Goal: Information Seeking & Learning: Understand process/instructions

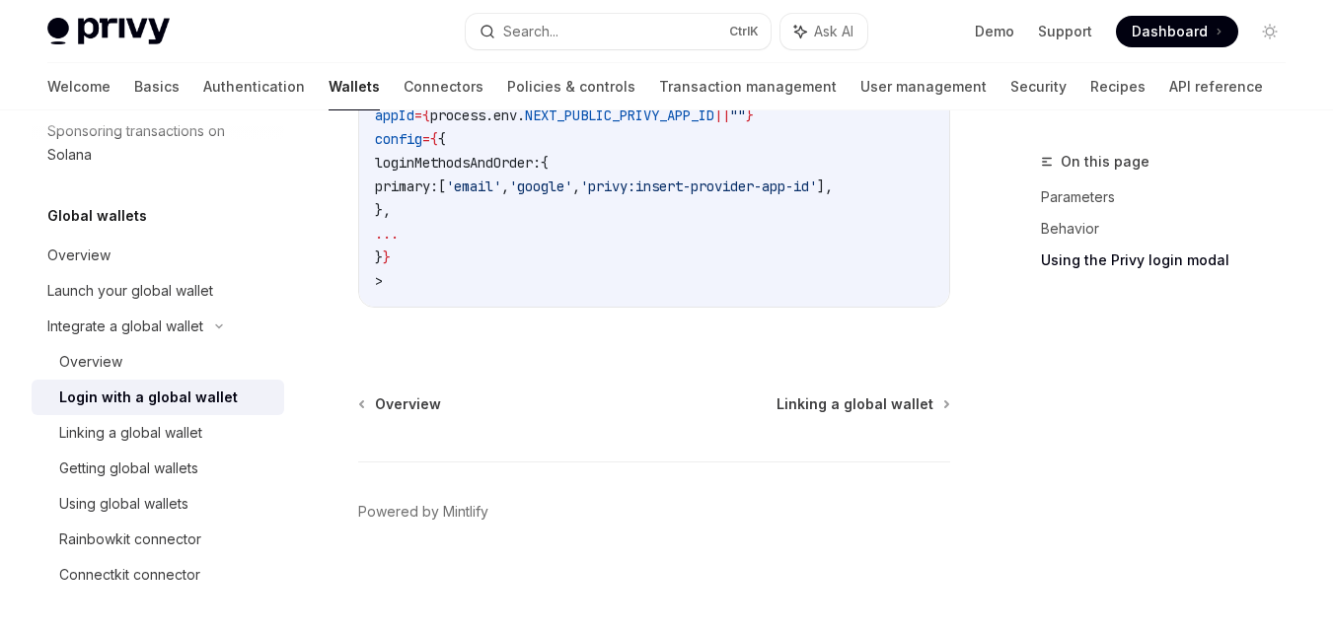
scroll to position [1763, 0]
click at [836, 406] on span "Linking a global wallet" at bounding box center [854, 405] width 157 height 20
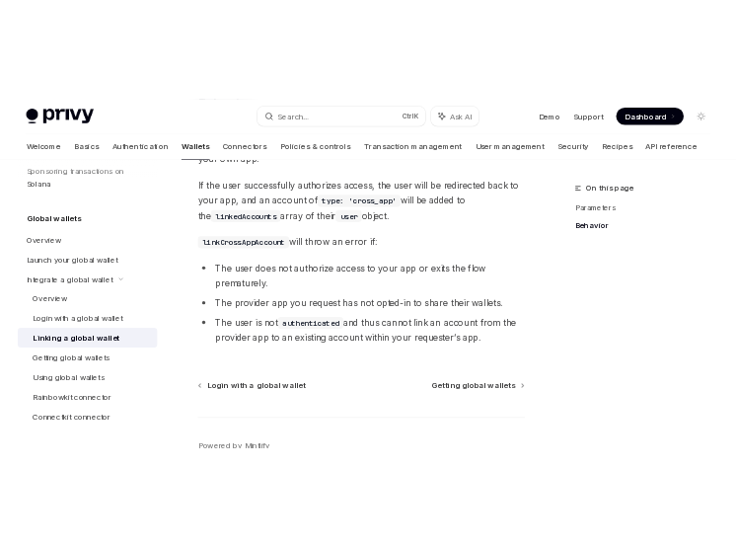
scroll to position [1193, 0]
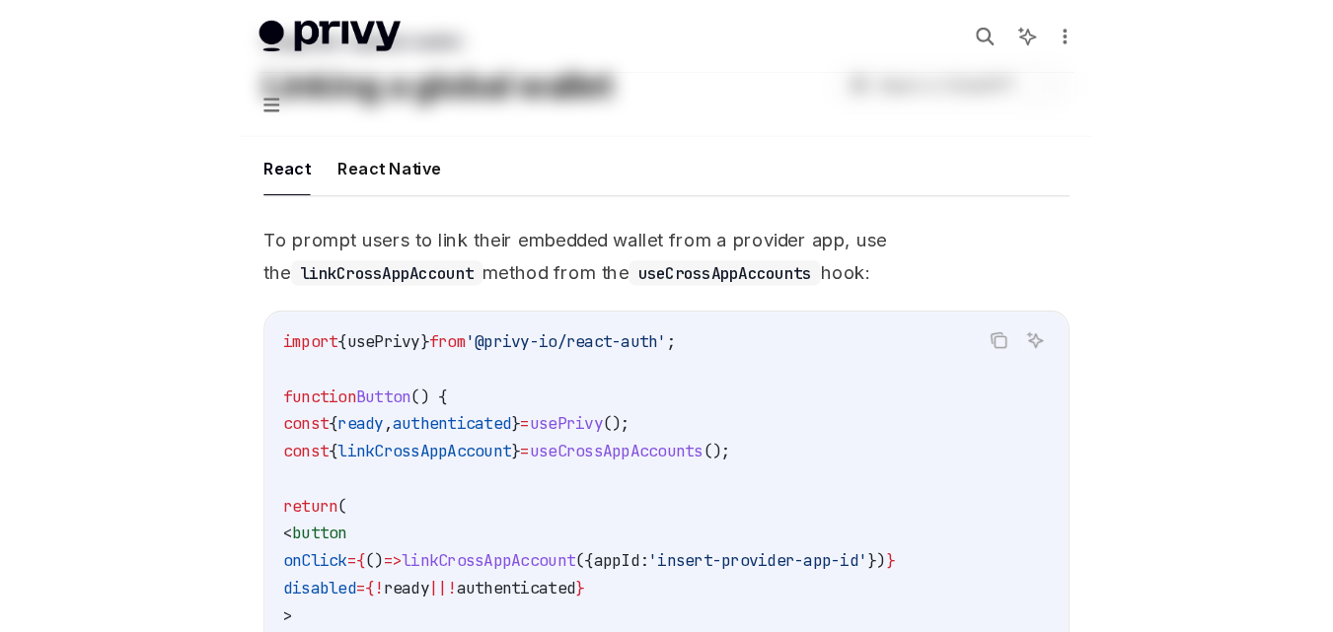
scroll to position [9, 0]
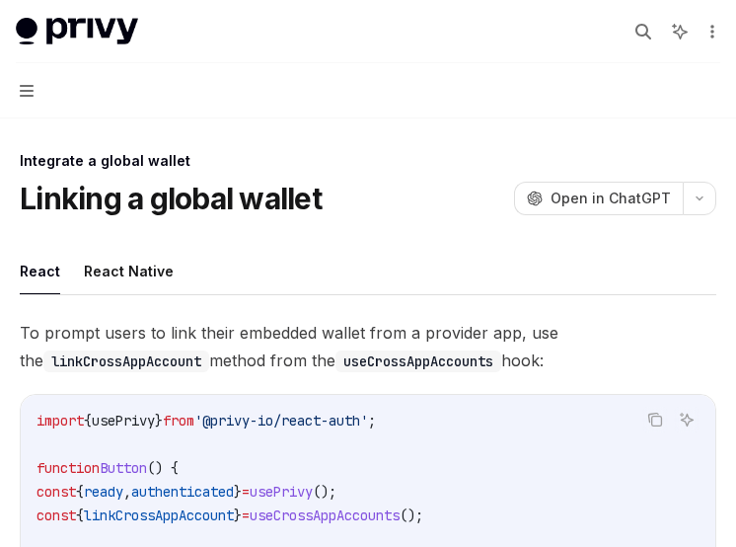
click at [121, 277] on button "React Native" at bounding box center [129, 271] width 90 height 46
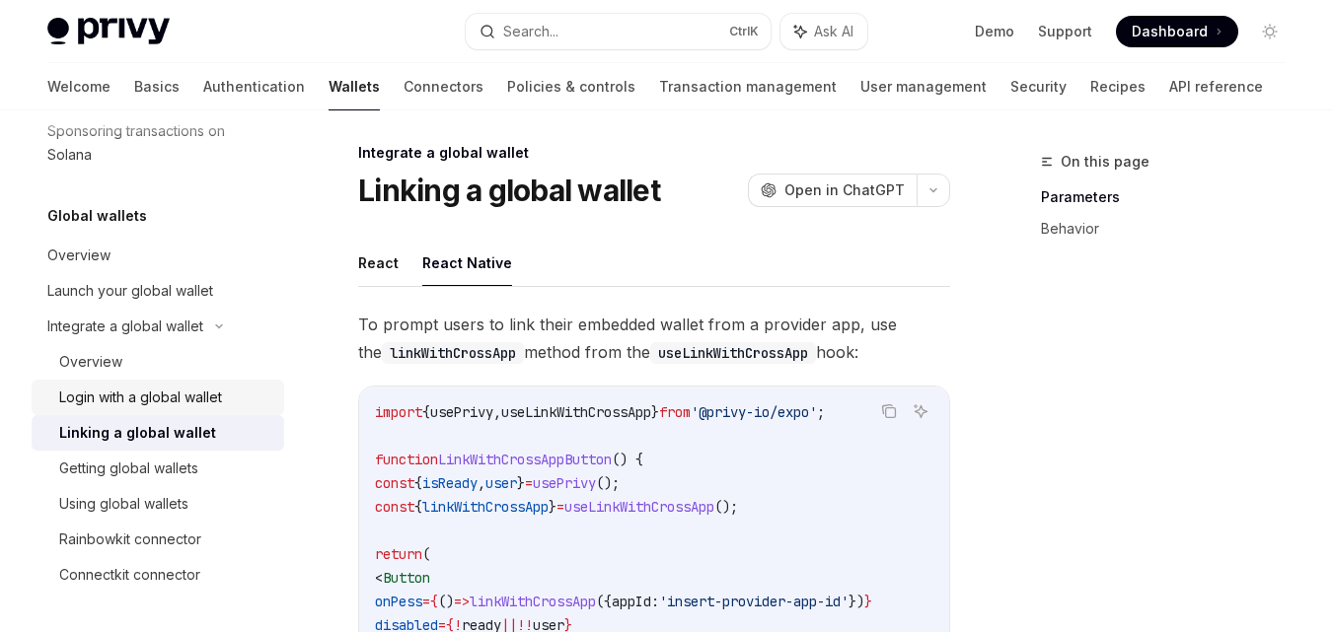
click at [217, 391] on div "Login with a global wallet" at bounding box center [140, 398] width 163 height 24
click at [188, 396] on div "Login with a global wallet" at bounding box center [140, 398] width 163 height 24
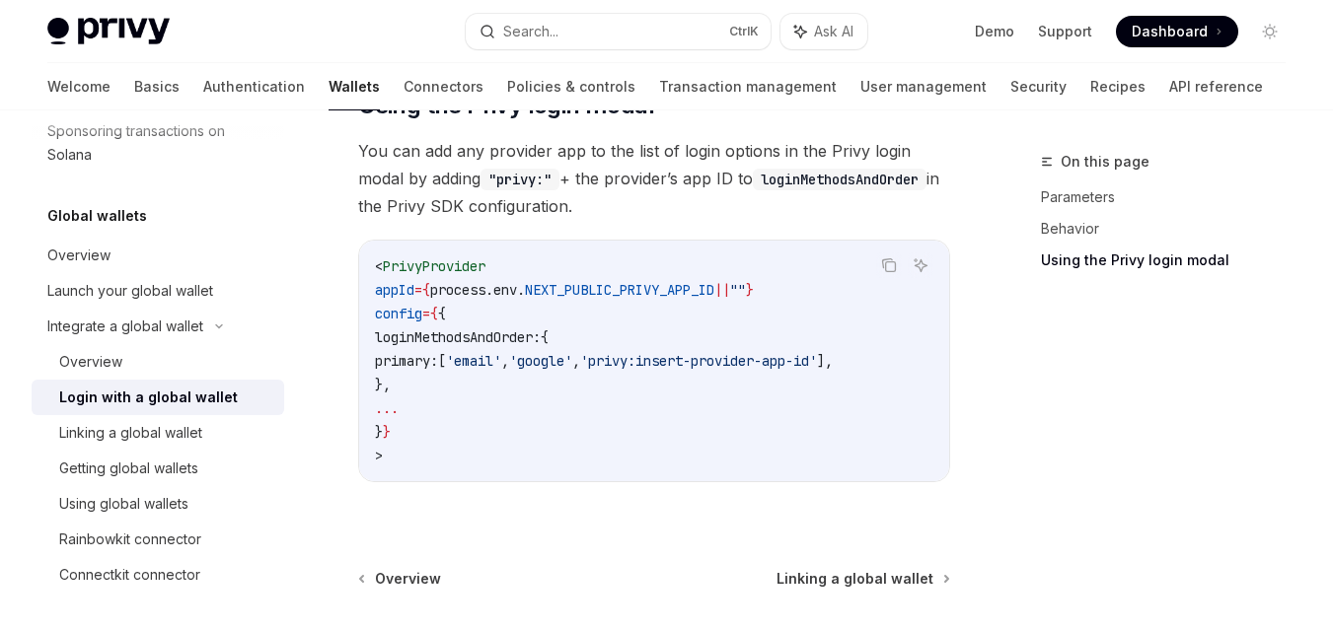
scroll to position [1578, 0]
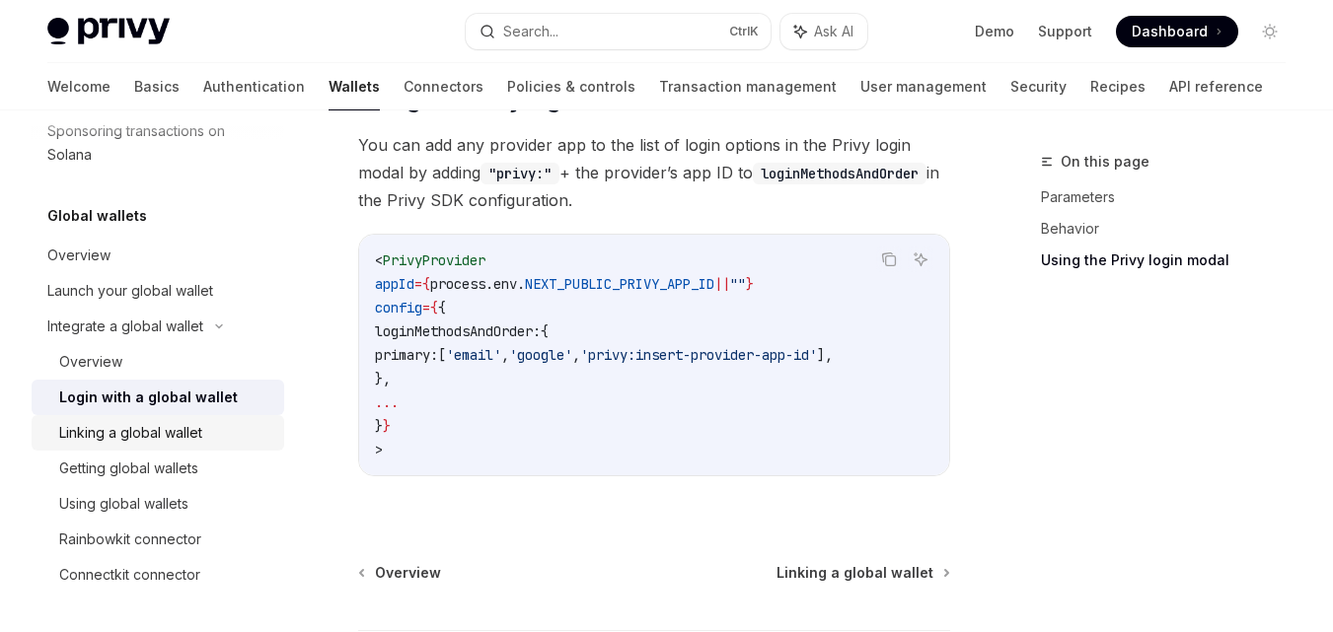
click at [147, 424] on div "Linking a global wallet" at bounding box center [130, 433] width 143 height 24
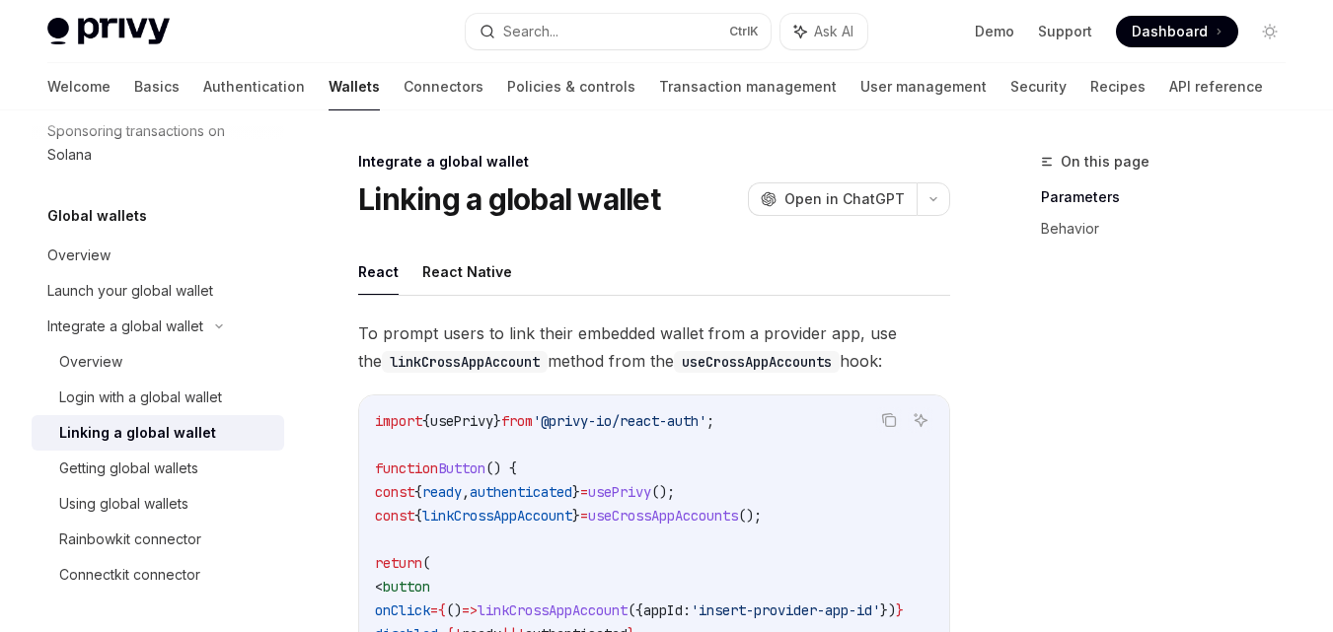
type textarea "*"
click at [885, 207] on span "Open in ChatGPT" at bounding box center [844, 199] width 120 height 20
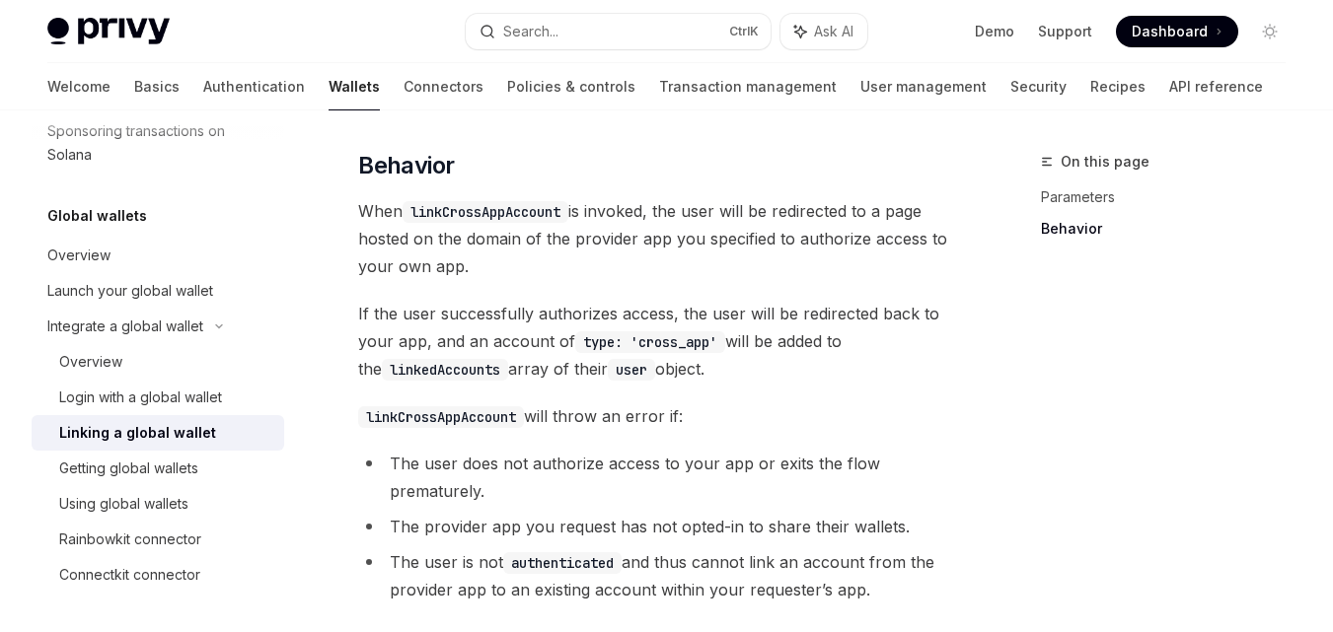
scroll to position [897, 0]
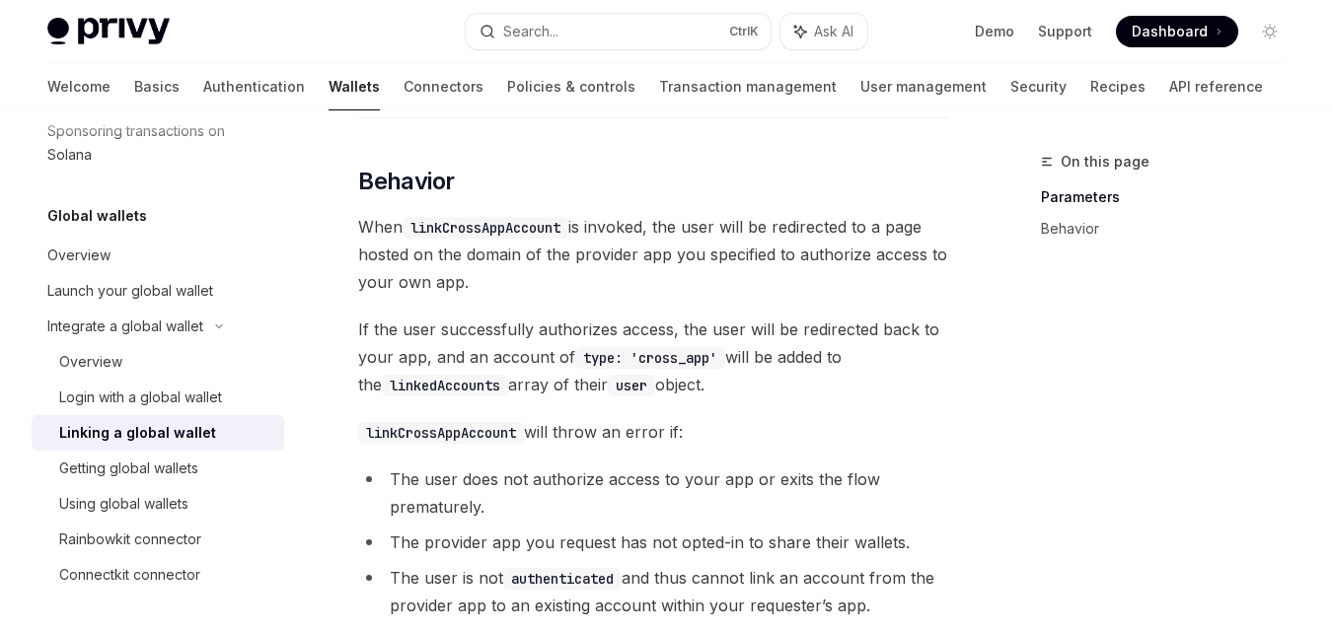
click at [0, 375] on div "Integrate a global wallet Linking a global wallet OpenAI Open in ChatGPT OpenAI…" at bounding box center [469, 86] width 970 height 1667
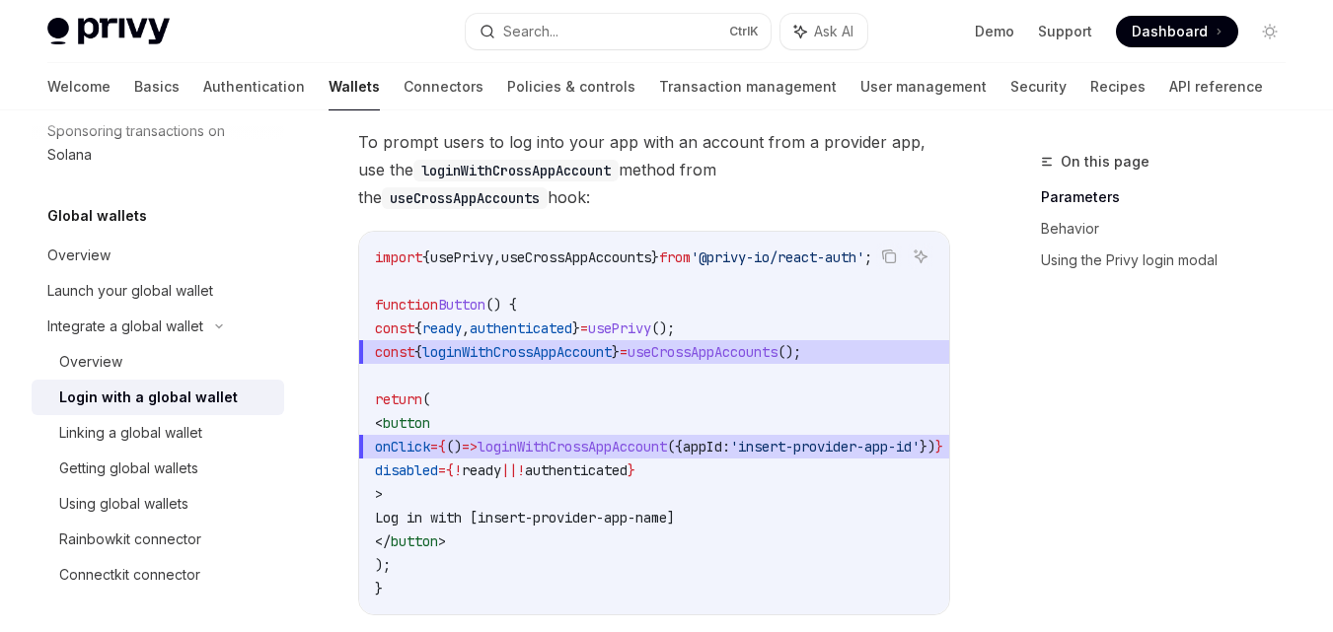
scroll to position [184, 0]
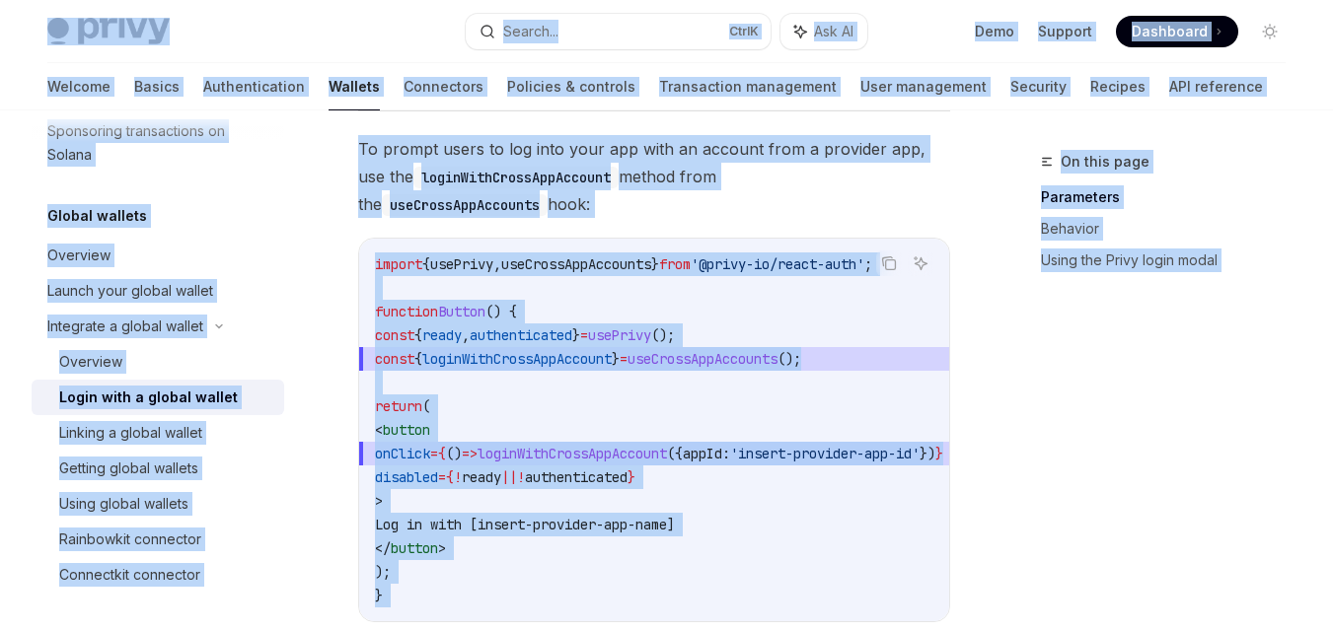
drag, startPoint x: 509, startPoint y: 469, endPoint x: 506, endPoint y: 458, distance: 11.2
click at [509, 468] on code "import { usePrivy , useCrossAppAccounts } from '@privy-io/react-auth' ; functio…" at bounding box center [683, 430] width 616 height 355
click at [402, 242] on div "import { usePrivy , useCrossAppAccounts } from '@privy-io/react-auth' ; functio…" at bounding box center [654, 430] width 590 height 383
click at [402, 238] on div "Copy Ask AI import { usePrivy , useCrossAppAccounts } from '@privy-io/react-aut…" at bounding box center [654, 430] width 592 height 385
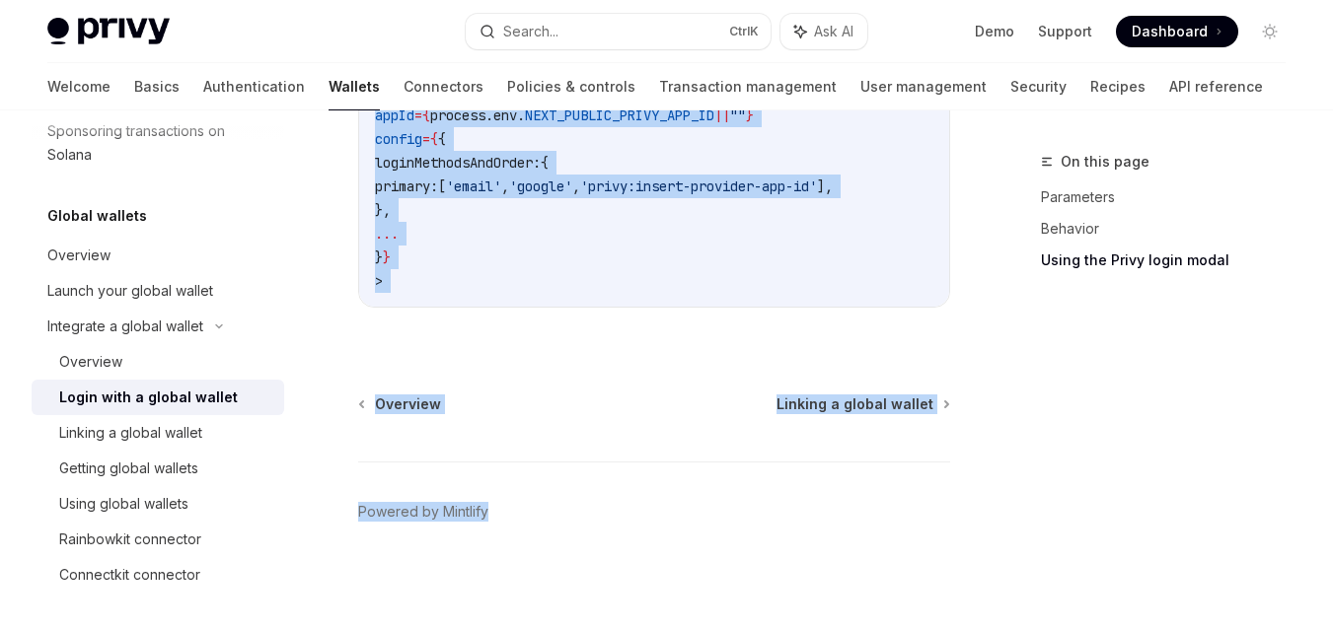
scroll to position [1763, 0]
drag, startPoint x: 360, startPoint y: 240, endPoint x: 915, endPoint y: 299, distance: 558.6
copy div "To prompt users to log into your app with an account from a provider app, use t…"
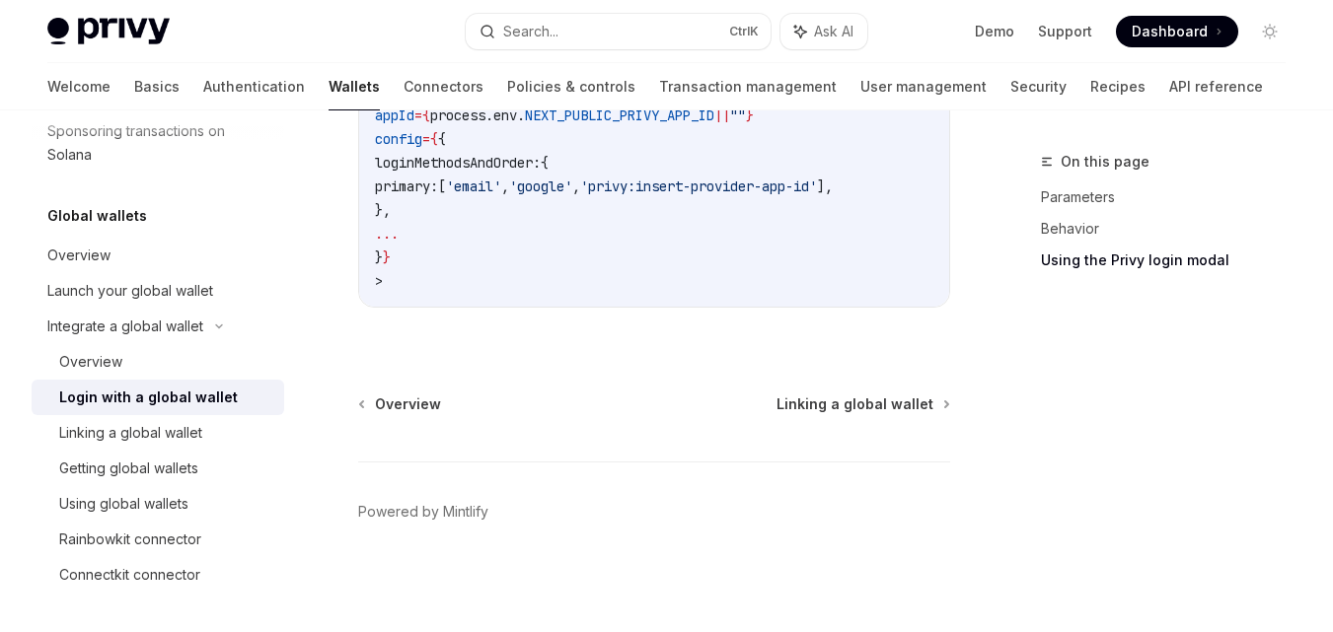
click at [109, 442] on div "Linking a global wallet" at bounding box center [130, 433] width 143 height 24
type textarea "*"
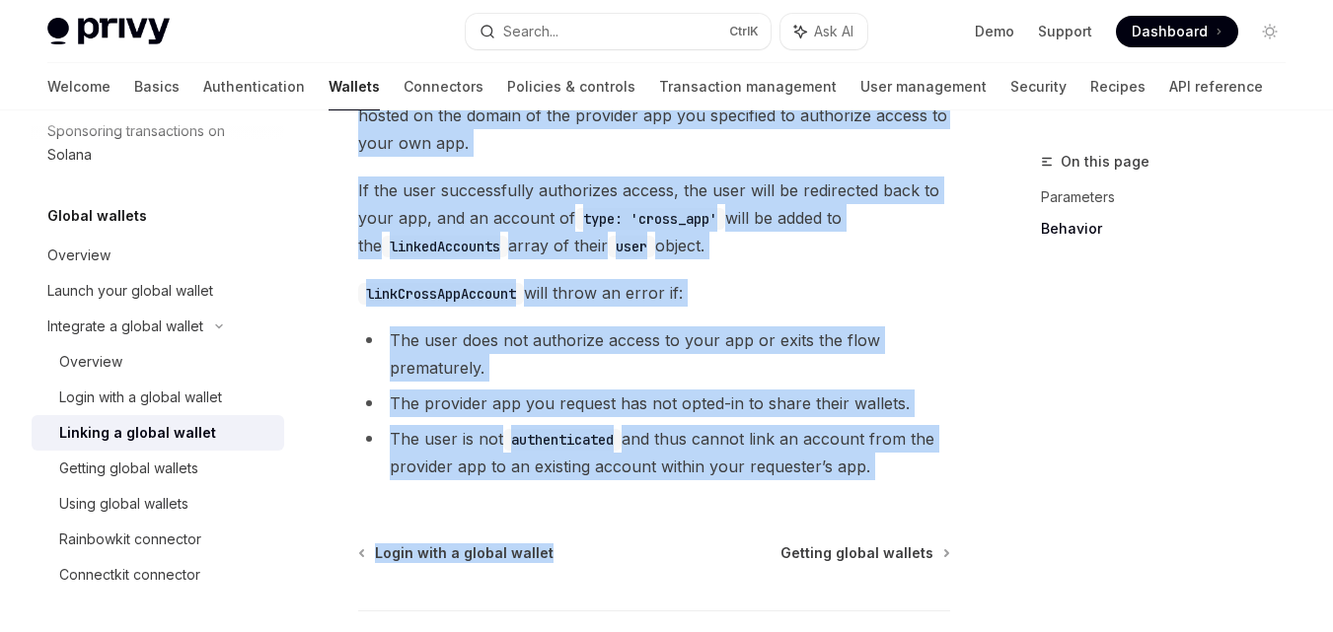
scroll to position [1085, 0]
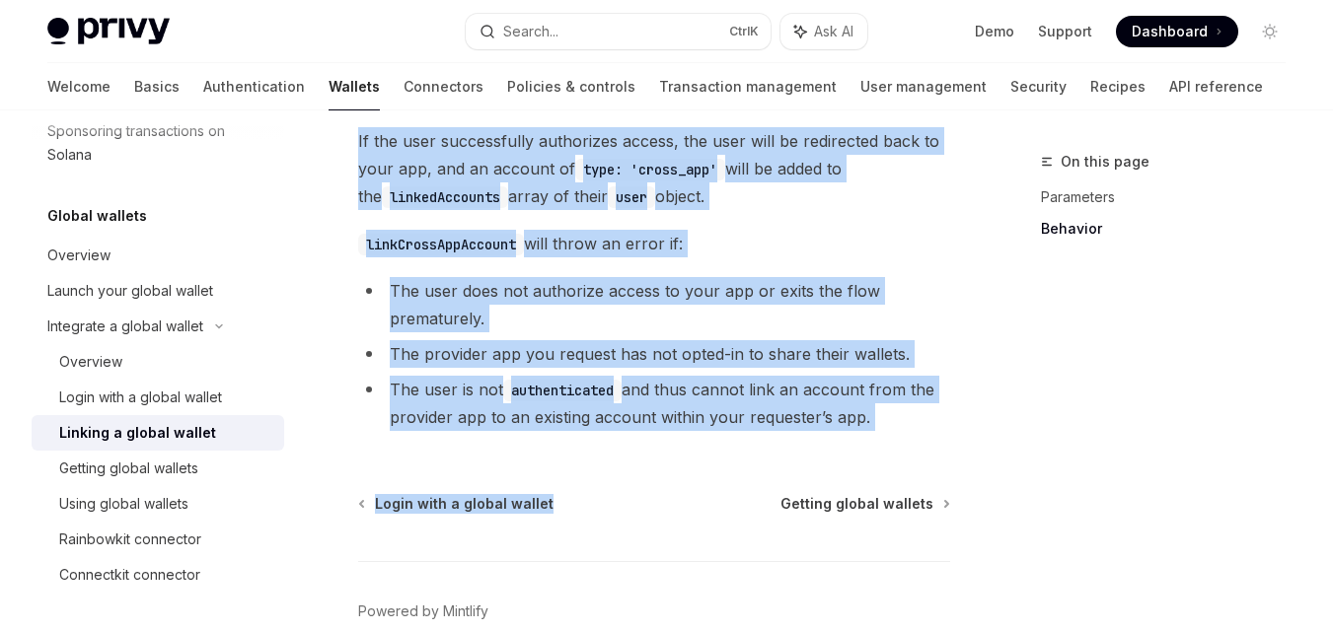
drag, startPoint x: 364, startPoint y: 329, endPoint x: 867, endPoint y: 429, distance: 512.9
click at [867, 429] on li "The user is not authenticated and thus cannot link an account from the provider…" at bounding box center [654, 403] width 592 height 55
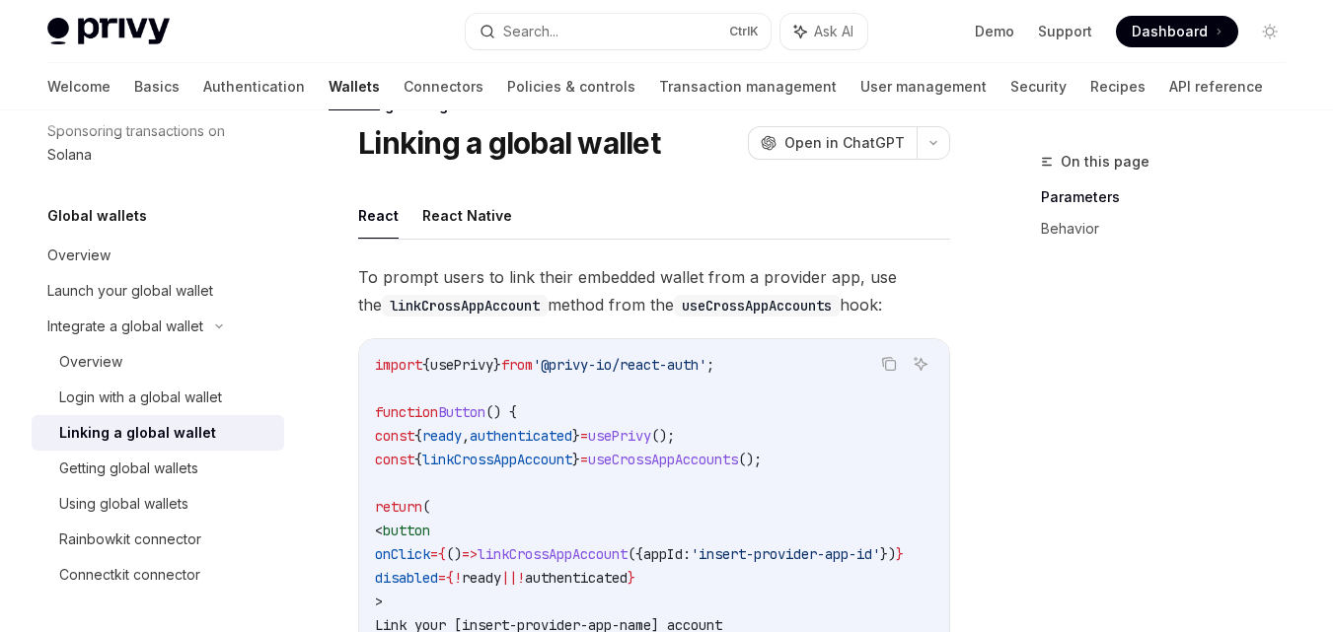
scroll to position [0, 0]
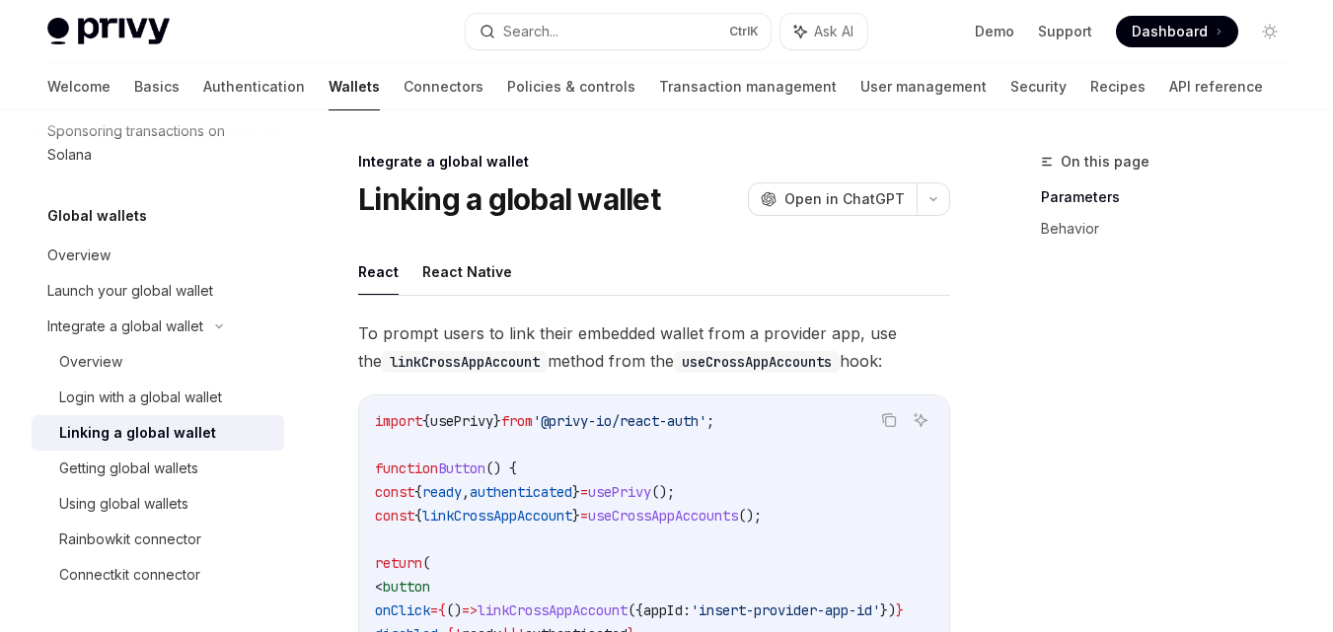
drag, startPoint x: 868, startPoint y: 427, endPoint x: 351, endPoint y: 328, distance: 526.4
copy div "To prompt users to link their embedded wallet from a provider app, use the link…"
click at [896, 533] on code "import { usePrivy } from '@privy-io/react-auth' ; function Button () { const { …" at bounding box center [663, 586] width 576 height 355
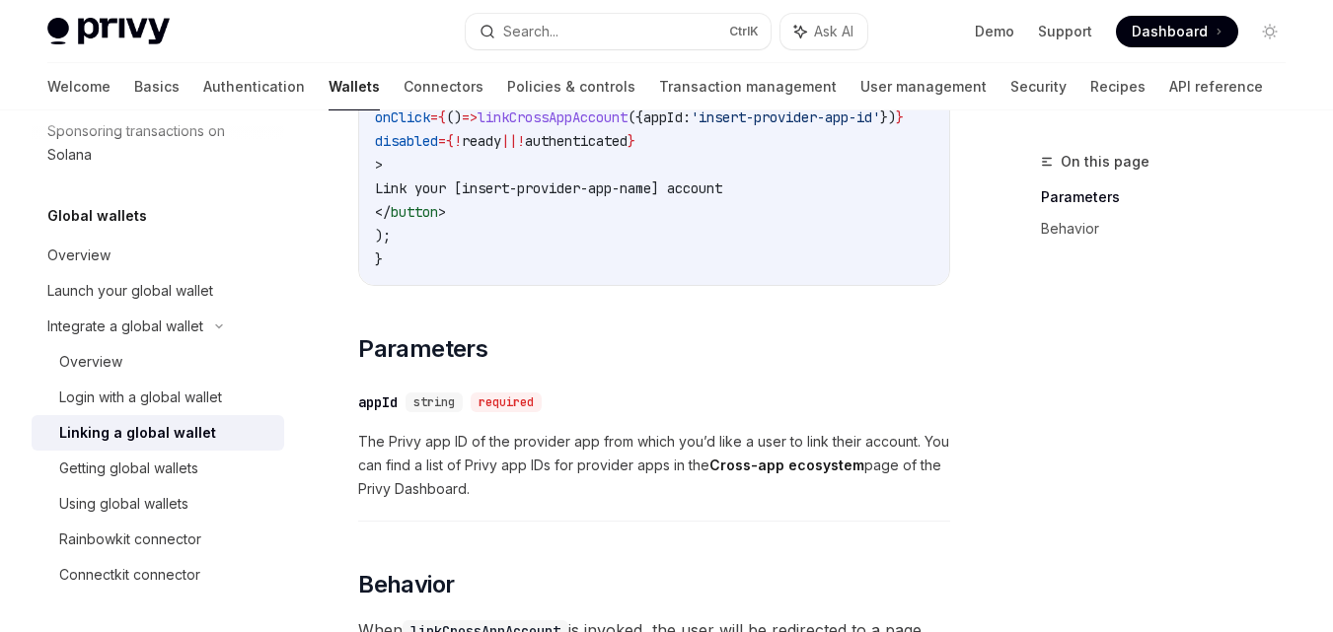
scroll to position [395, 0]
